Goal: Transaction & Acquisition: Purchase product/service

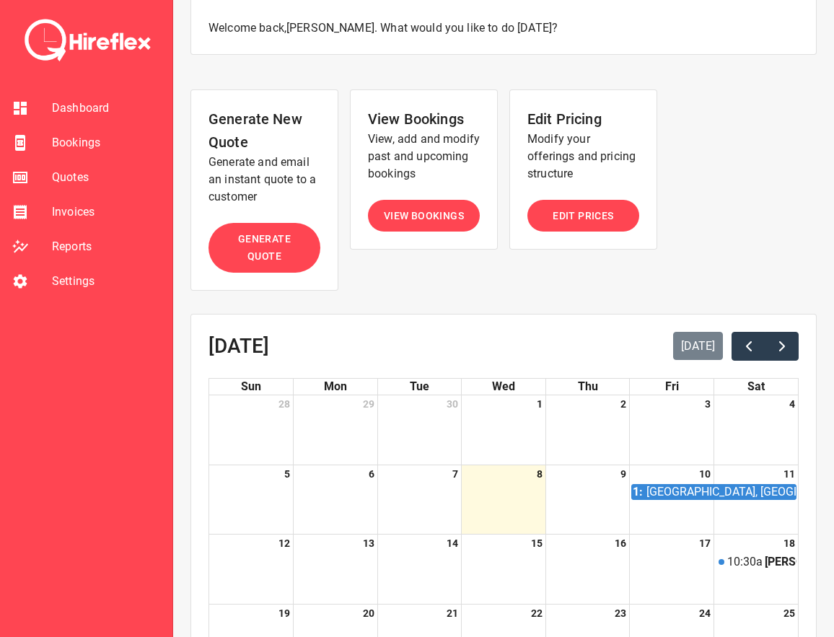
scroll to position [6, 0]
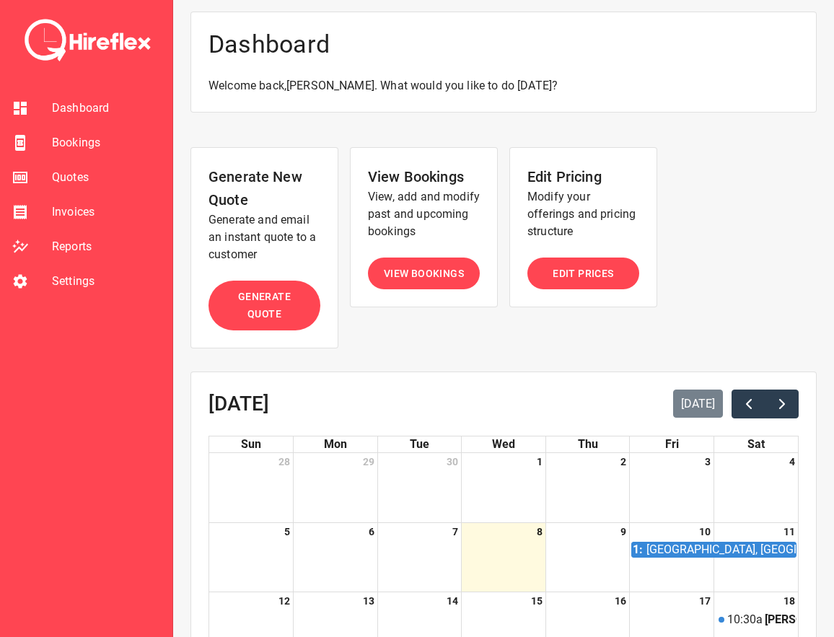
click at [274, 308] on span "Generate Quote" at bounding box center [264, 305] width 83 height 35
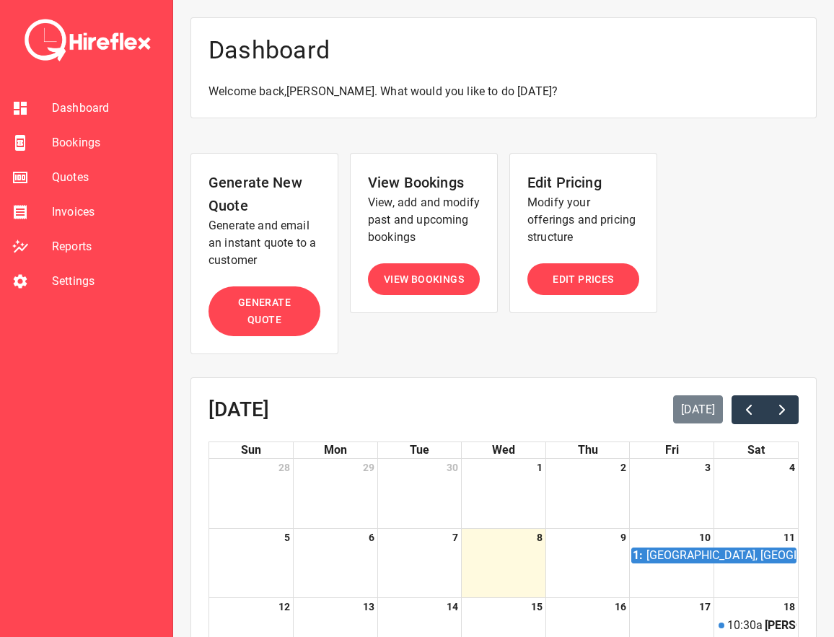
select select "*"
select select "****"
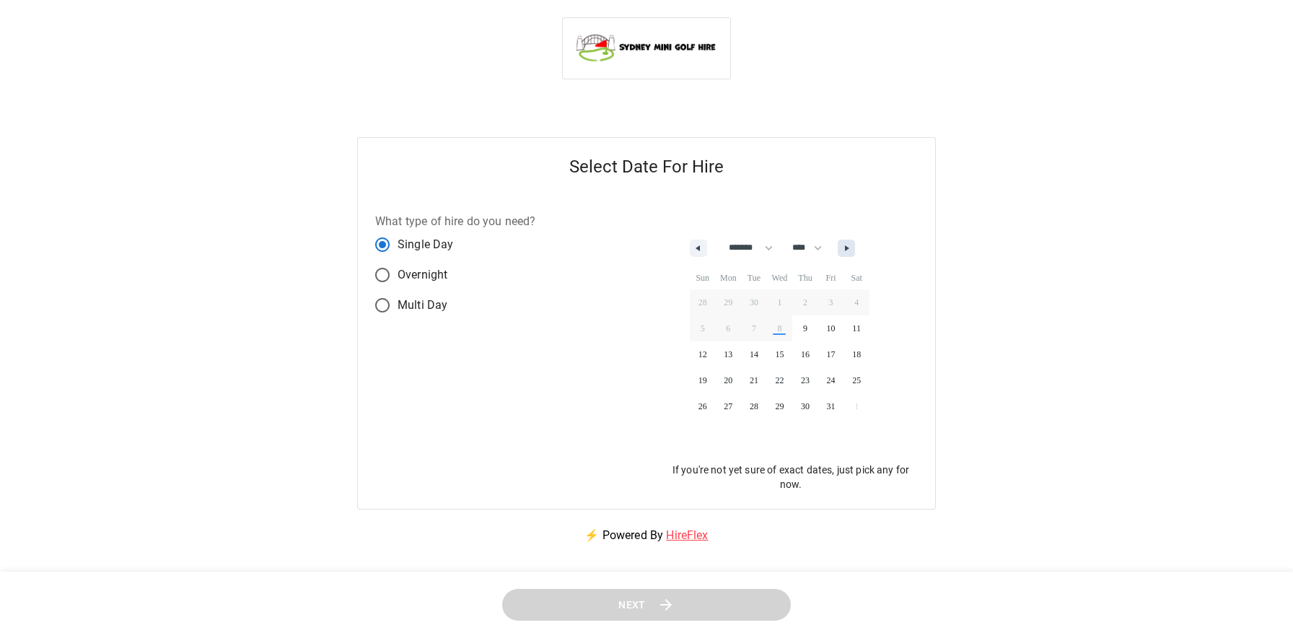
click at [833, 254] on button "button" at bounding box center [846, 248] width 17 height 17
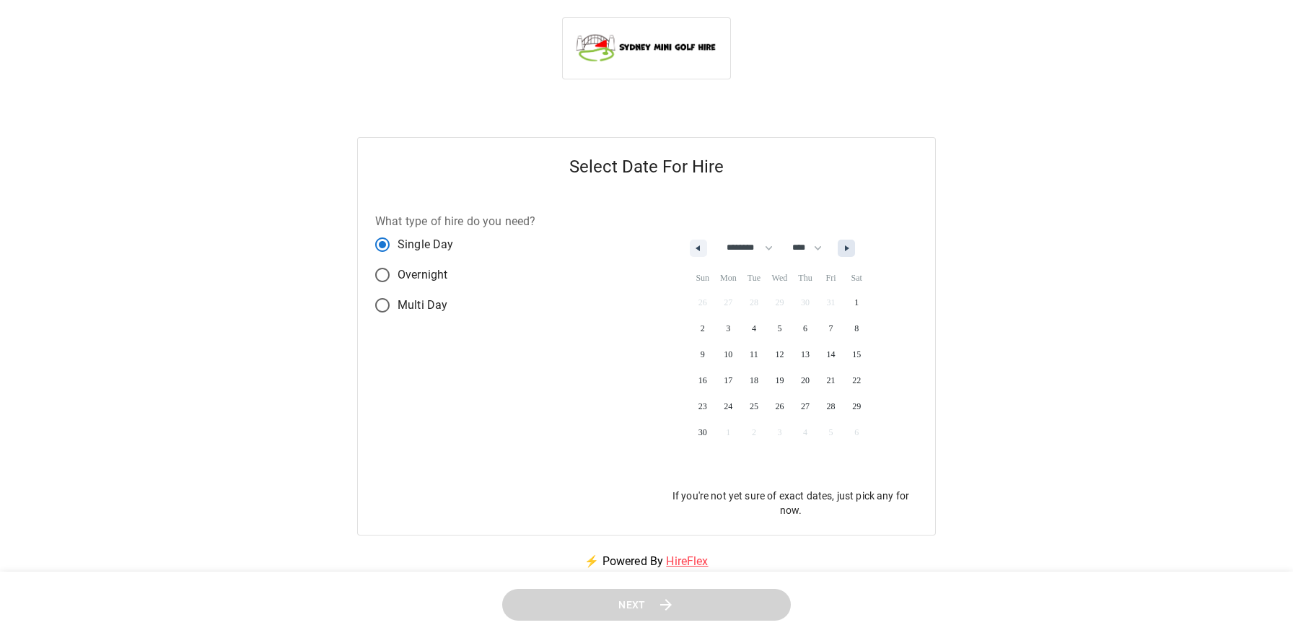
click at [833, 254] on button "button" at bounding box center [846, 248] width 17 height 17
select select "**"
click at [791, 303] on span "3" at bounding box center [780, 302] width 26 height 19
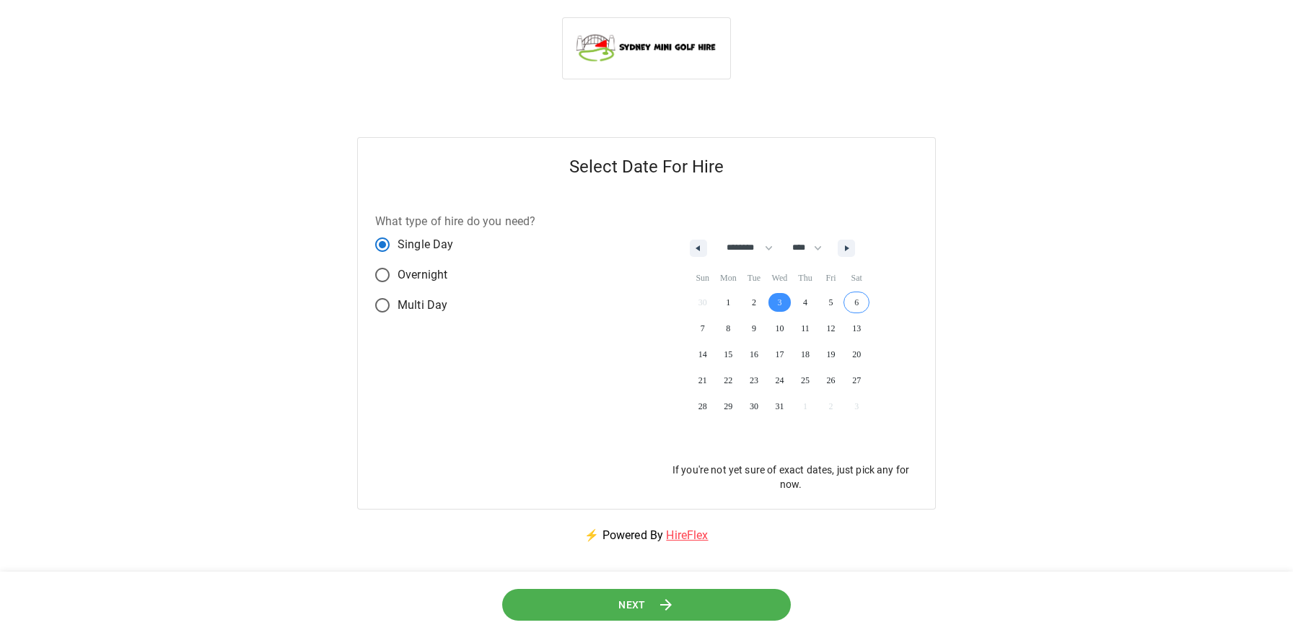
click at [616, 608] on button "Next" at bounding box center [647, 604] width 302 height 33
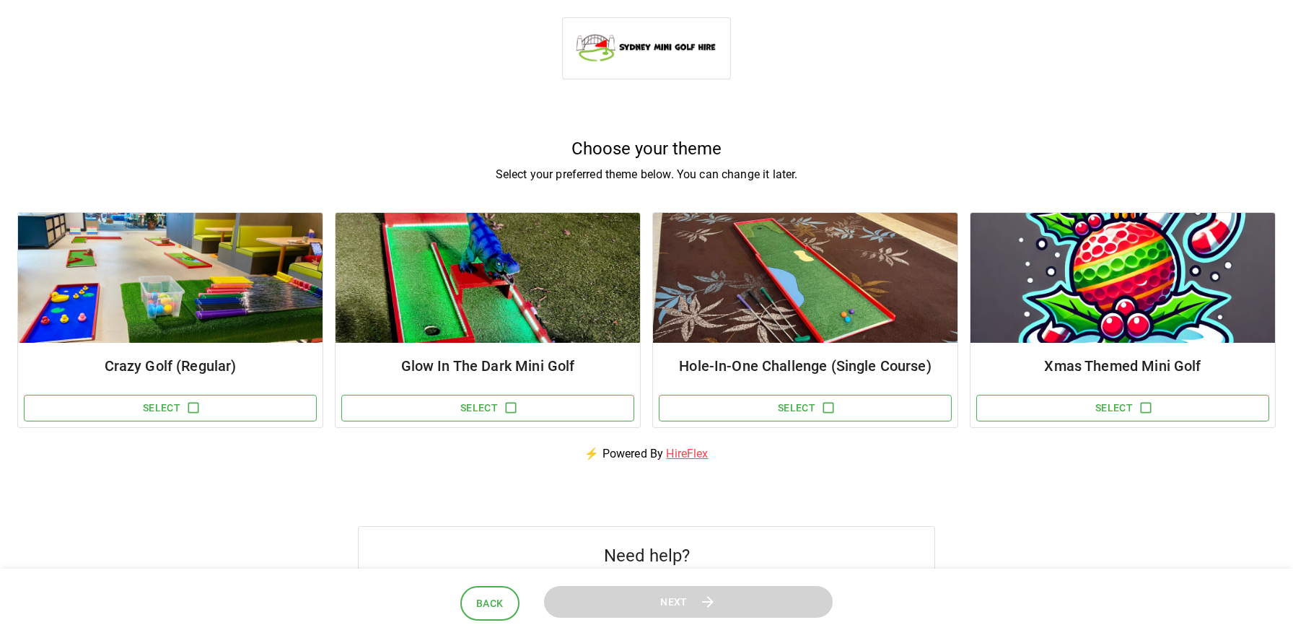
click at [615, 146] on h5 "Choose your theme" at bounding box center [646, 148] width 1258 height 23
click at [655, 146] on h5 "Choose your theme" at bounding box center [646, 148] width 1258 height 23
